Goal: Information Seeking & Learning: Learn about a topic

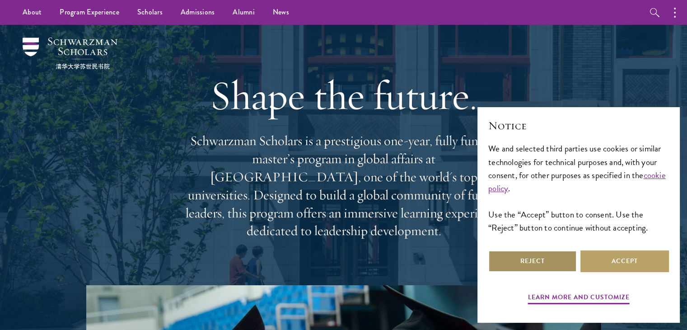
click at [511, 264] on button "Reject" at bounding box center [532, 261] width 89 height 22
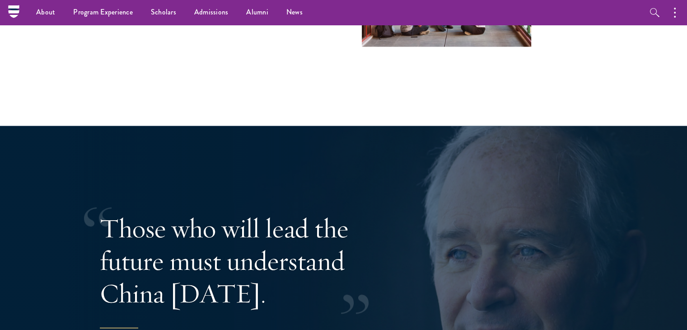
scroll to position [1494, 0]
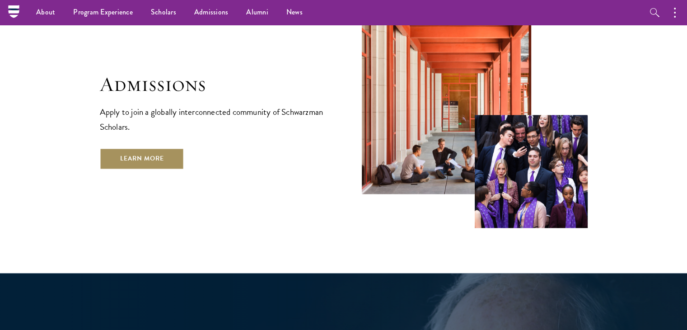
click at [148, 148] on link "Learn More" at bounding box center [142, 159] width 84 height 22
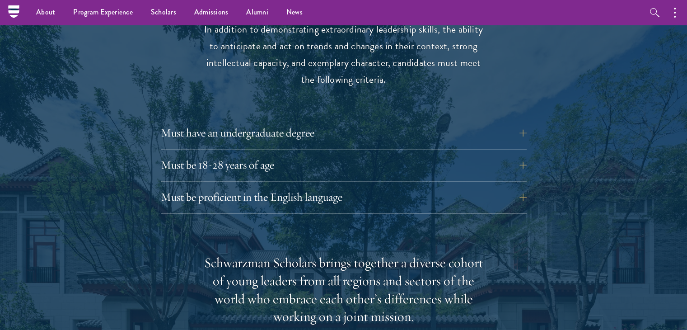
scroll to position [1220, 0]
click at [296, 123] on button "Must have an undergraduate degree" at bounding box center [351, 134] width 366 height 22
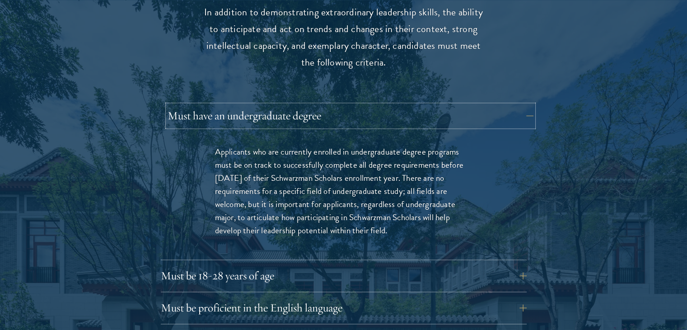
scroll to position [1274, 0]
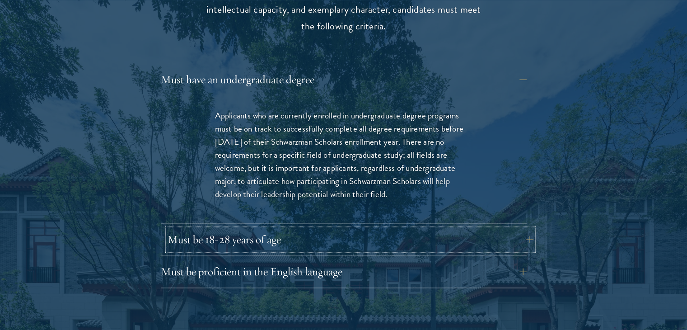
click at [297, 229] on button "Must be 18-28 years of age" at bounding box center [351, 240] width 366 height 22
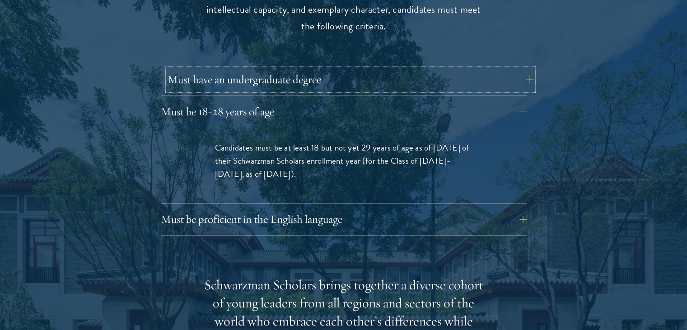
click at [272, 69] on button "Must have an undergraduate degree" at bounding box center [351, 80] width 366 height 22
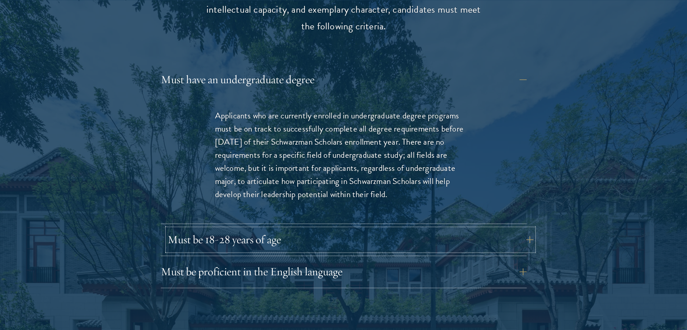
click at [302, 229] on button "Must be 18-28 years of age" at bounding box center [351, 240] width 366 height 22
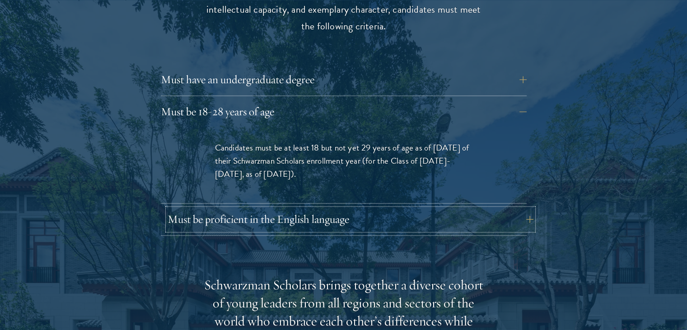
click at [367, 208] on button "Must be proficient in the English language" at bounding box center [351, 219] width 366 height 22
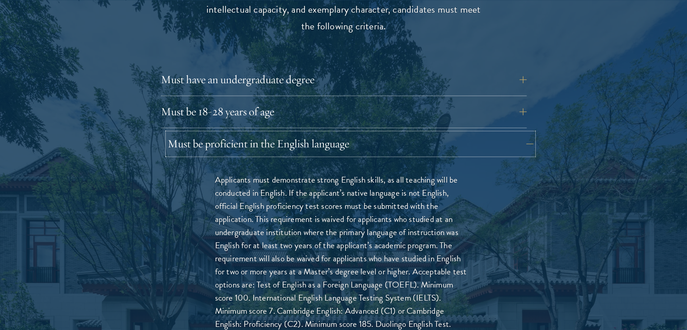
click at [350, 133] on button "Must be proficient in the English language" at bounding box center [351, 144] width 366 height 22
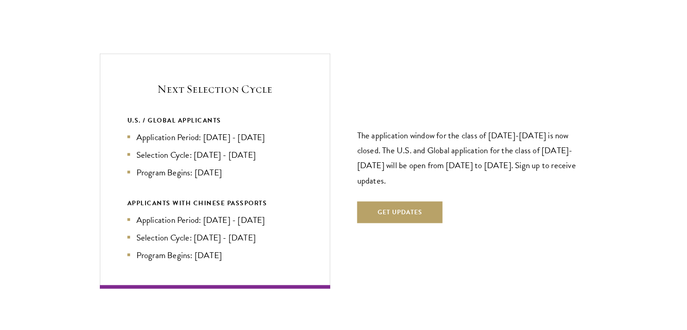
scroll to position [1906, 0]
